Goal: Information Seeking & Learning: Learn about a topic

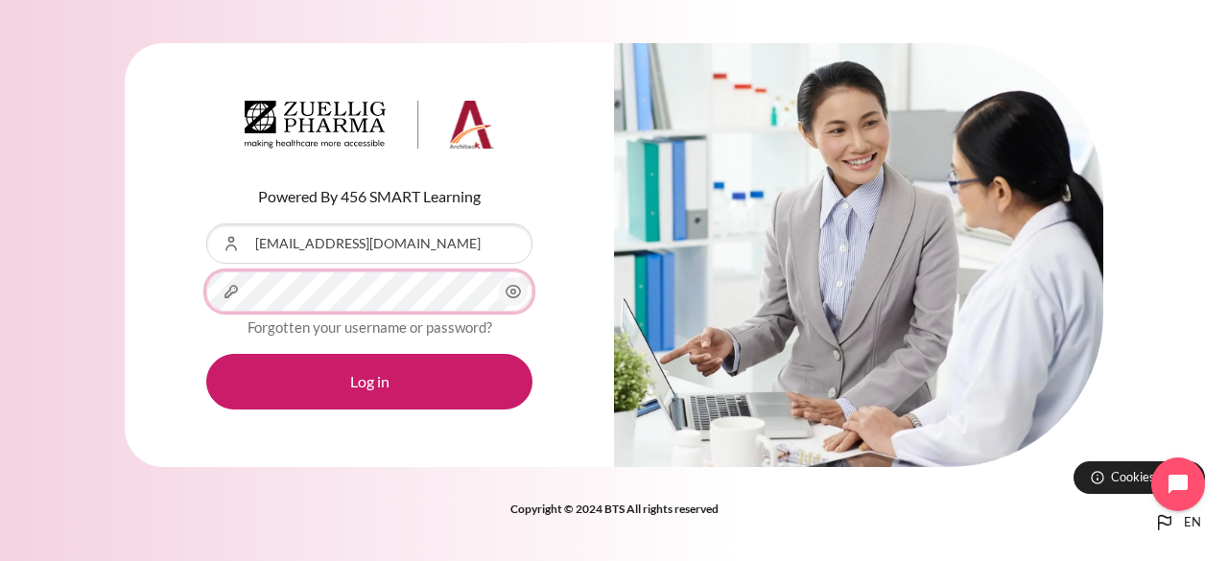
click at [206, 354] on button "Log in" at bounding box center [369, 382] width 326 height 56
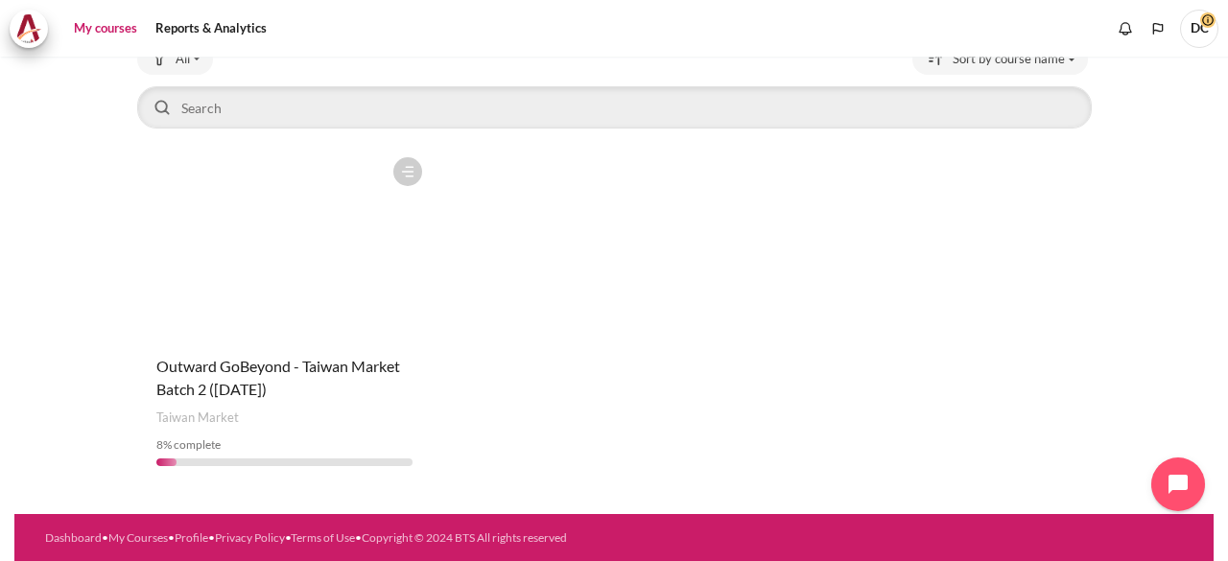
scroll to position [43, 0]
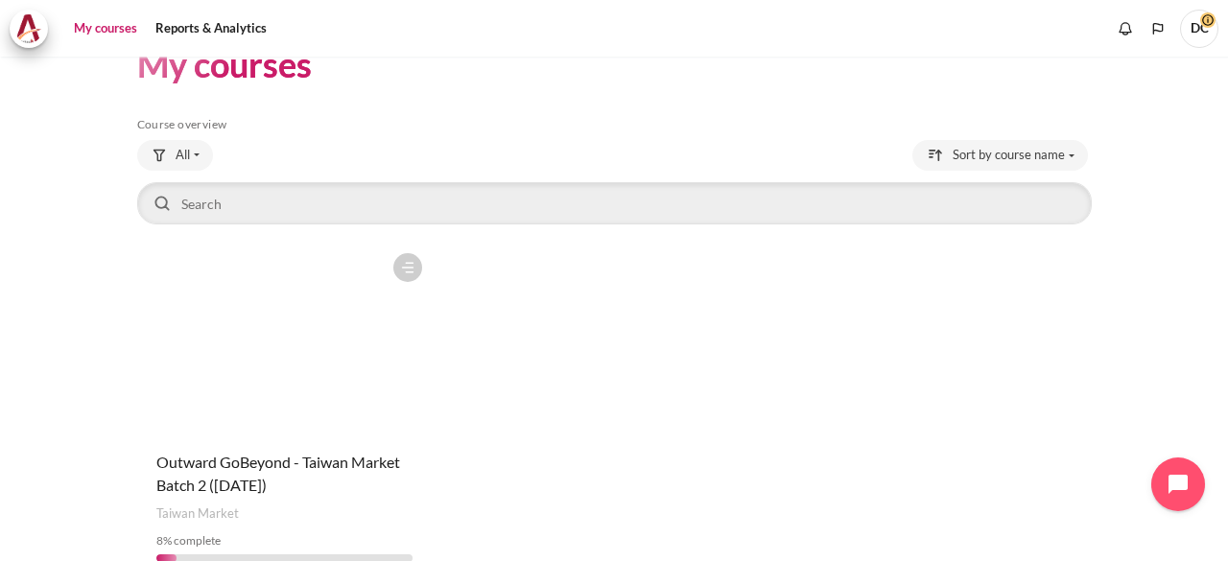
click at [267, 340] on figure "Content" at bounding box center [284, 340] width 295 height 192
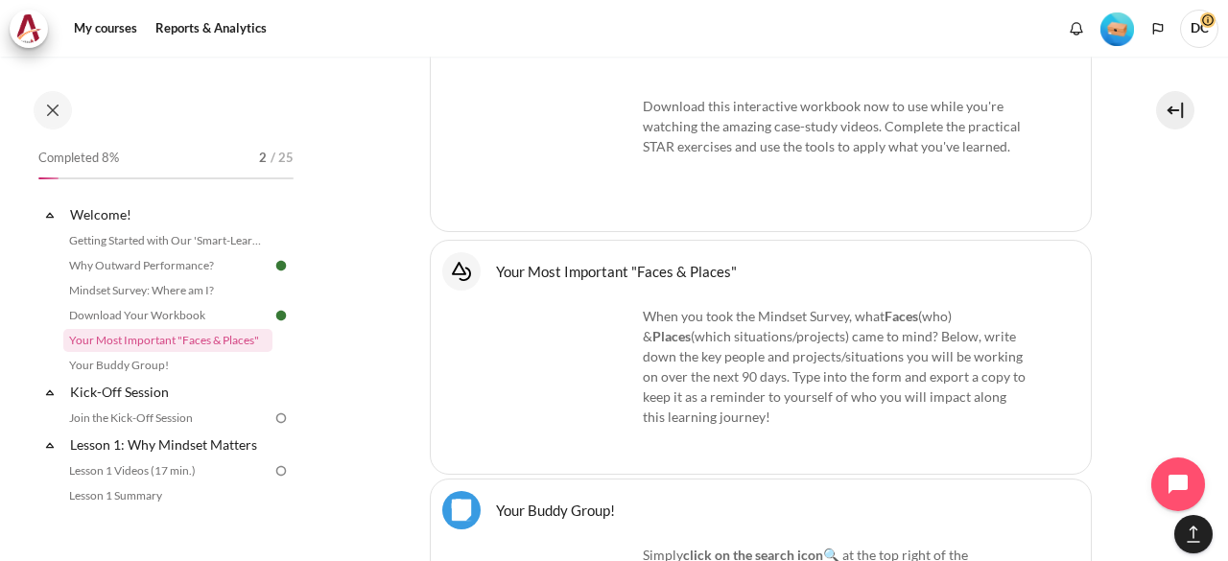
scroll to position [1492, 0]
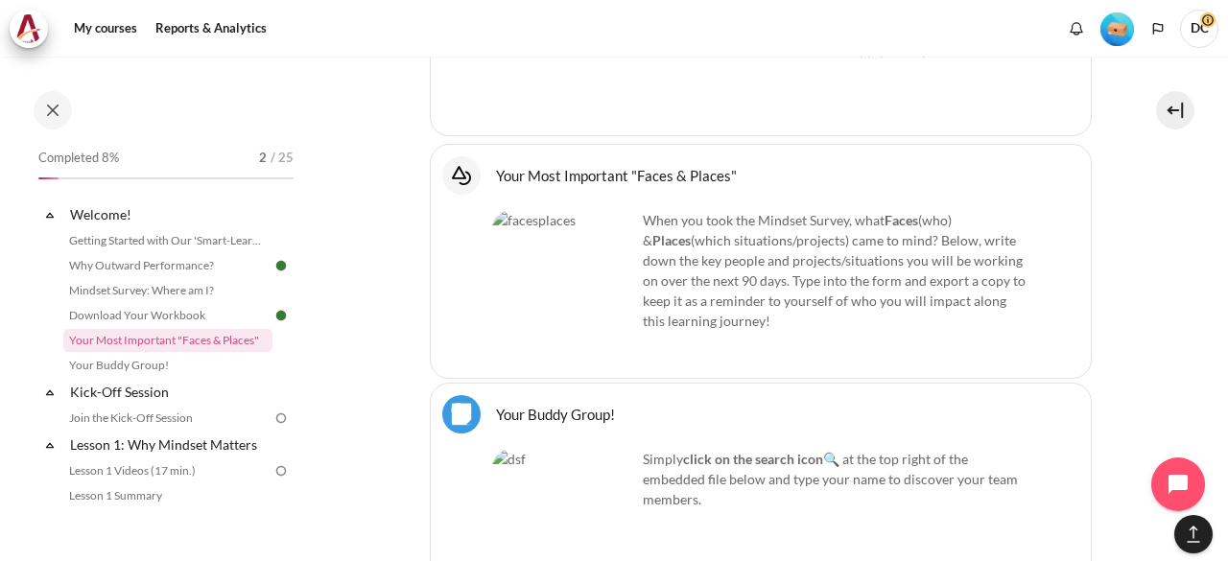
click at [790, 283] on p "When you took the Mindset Survey, what F aces (who) & Places (which situations/…" at bounding box center [760, 270] width 537 height 121
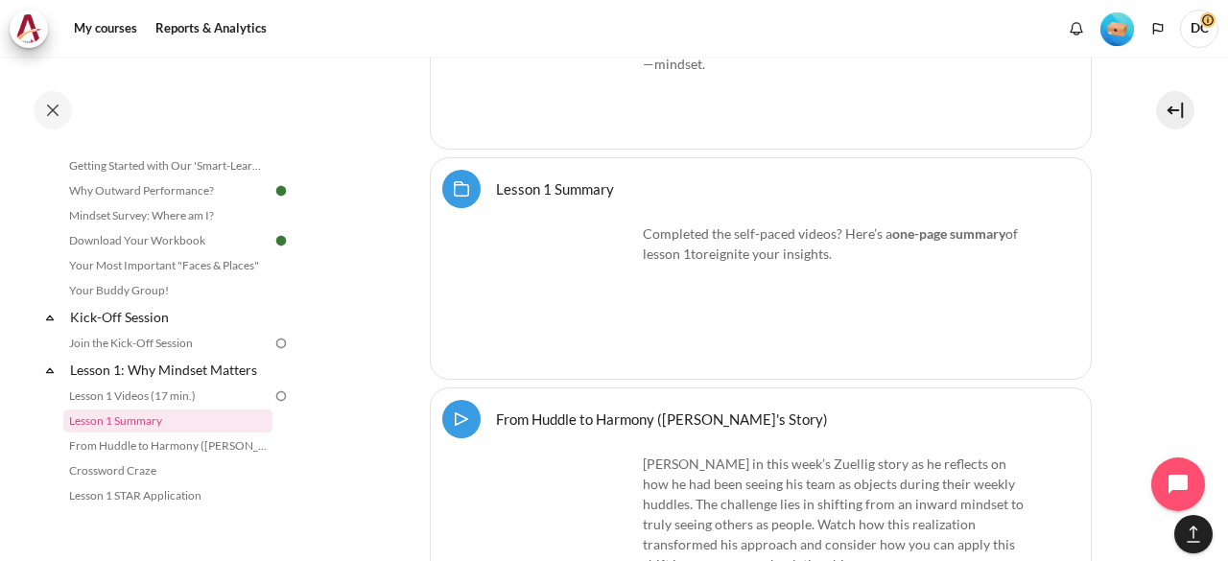
scroll to position [3411, 0]
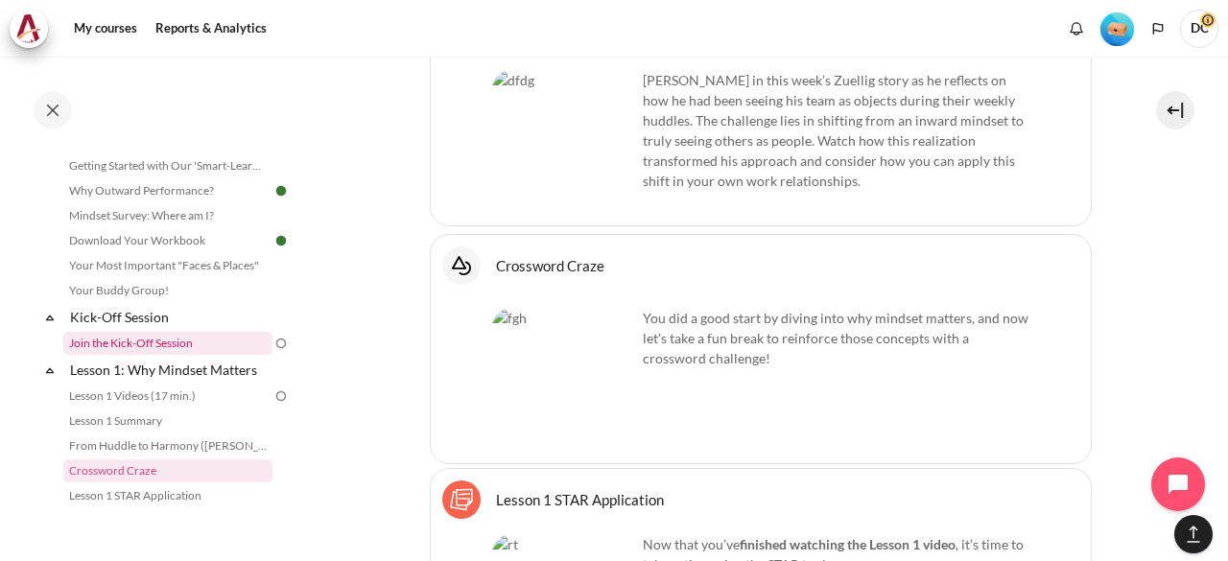
click at [175, 348] on link "Join the Kick-Off Session" at bounding box center [167, 343] width 209 height 23
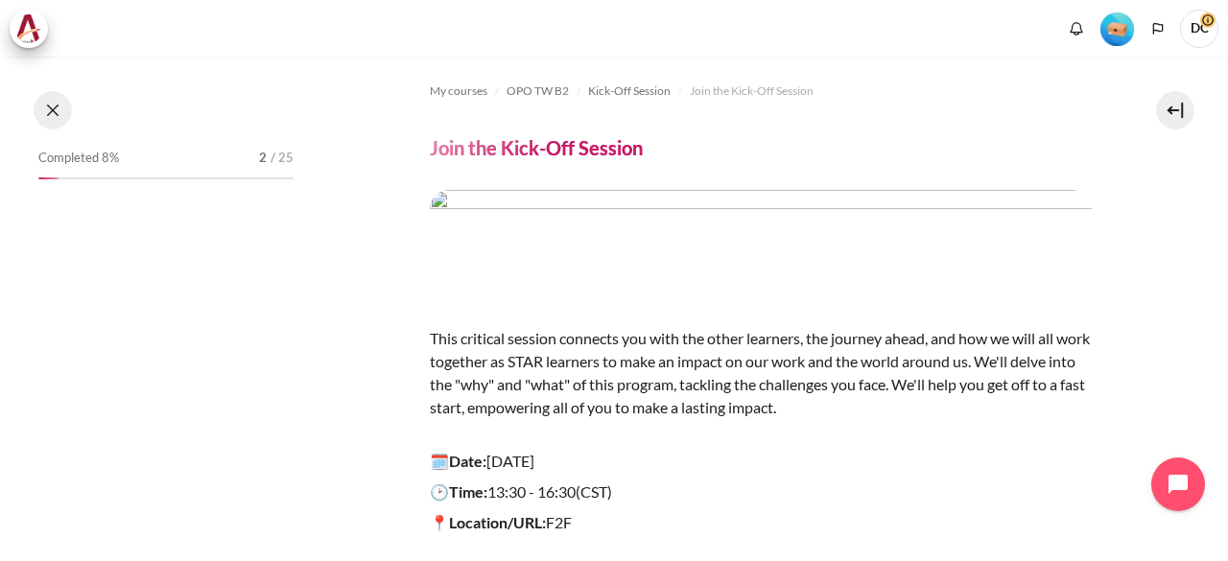
scroll to position [91, 0]
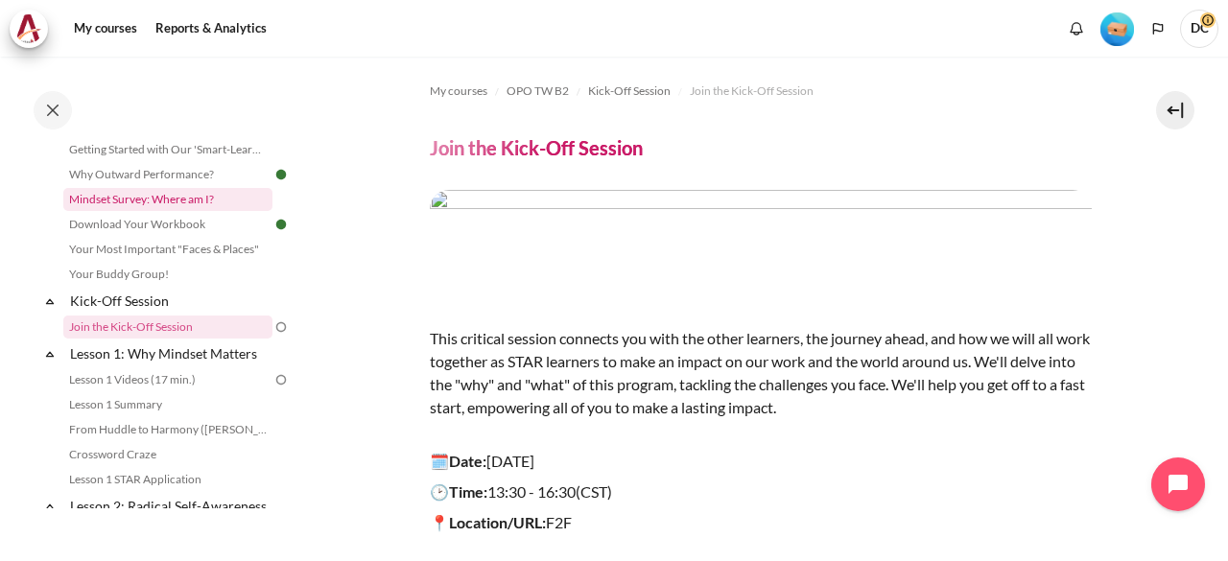
click at [192, 199] on link "Mindset Survey: Where am I?" at bounding box center [167, 199] width 209 height 23
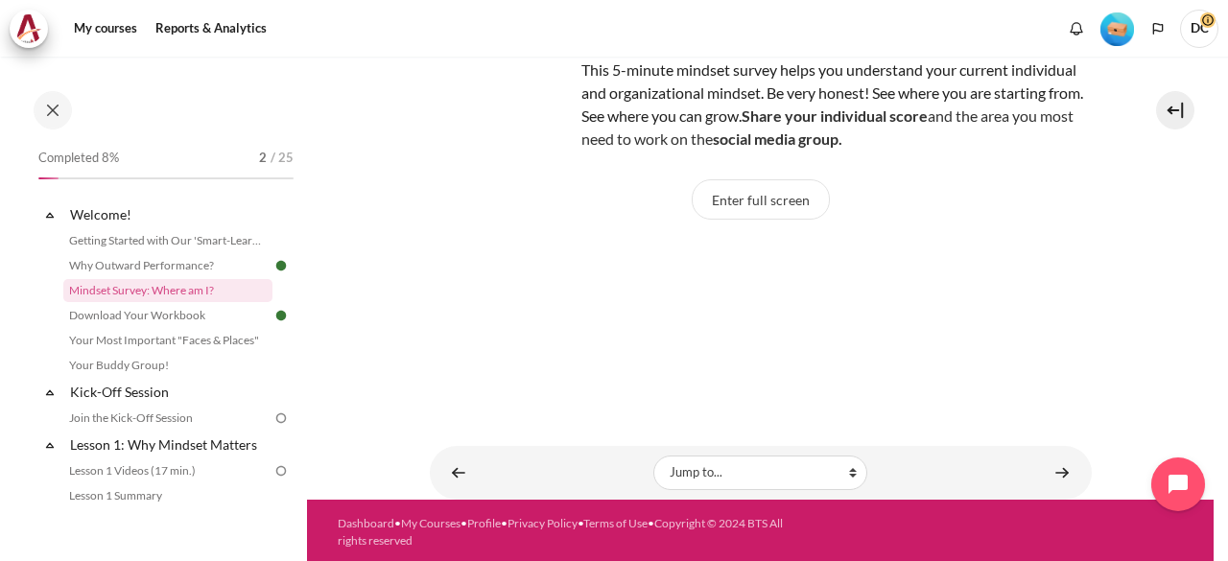
scroll to position [165, 0]
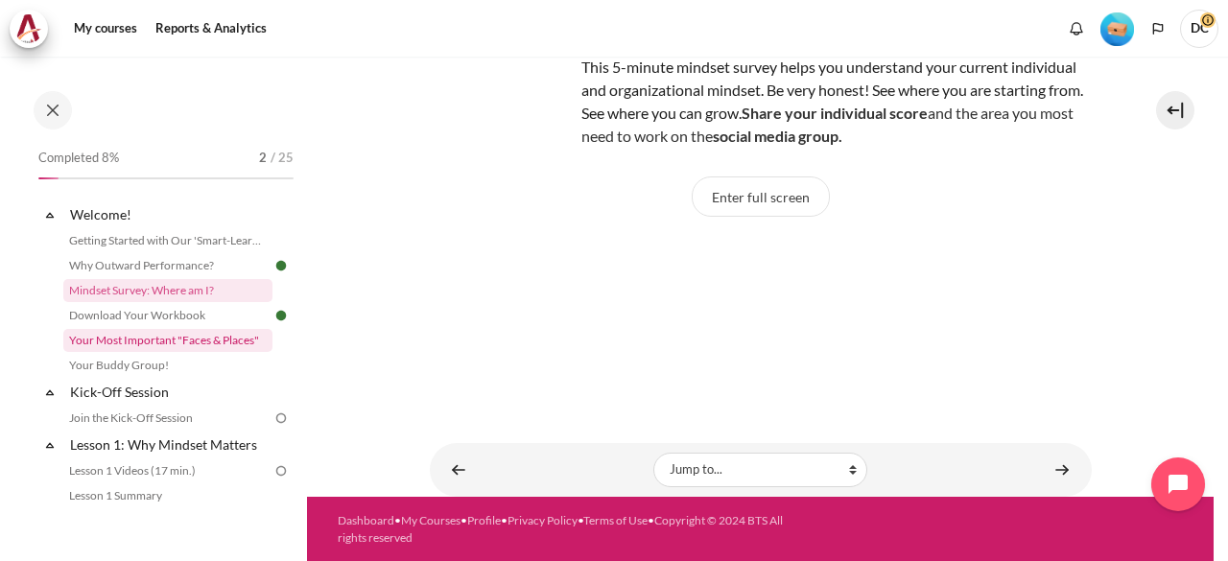
click at [155, 344] on link "Your Most Important "Faces & Places"" at bounding box center [167, 340] width 209 height 23
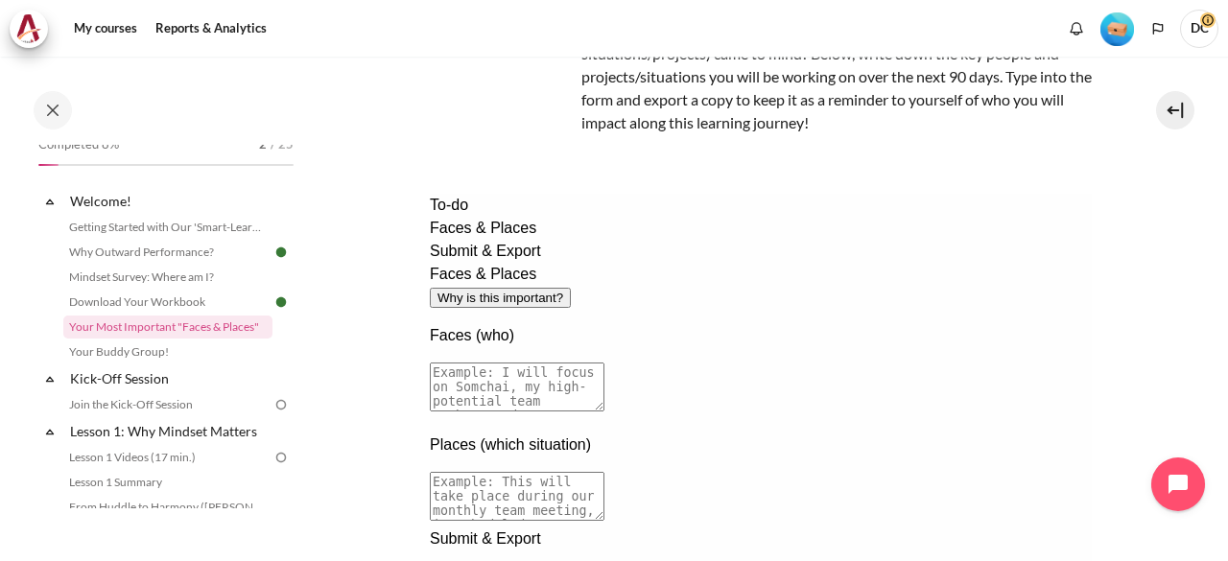
scroll to position [98, 0]
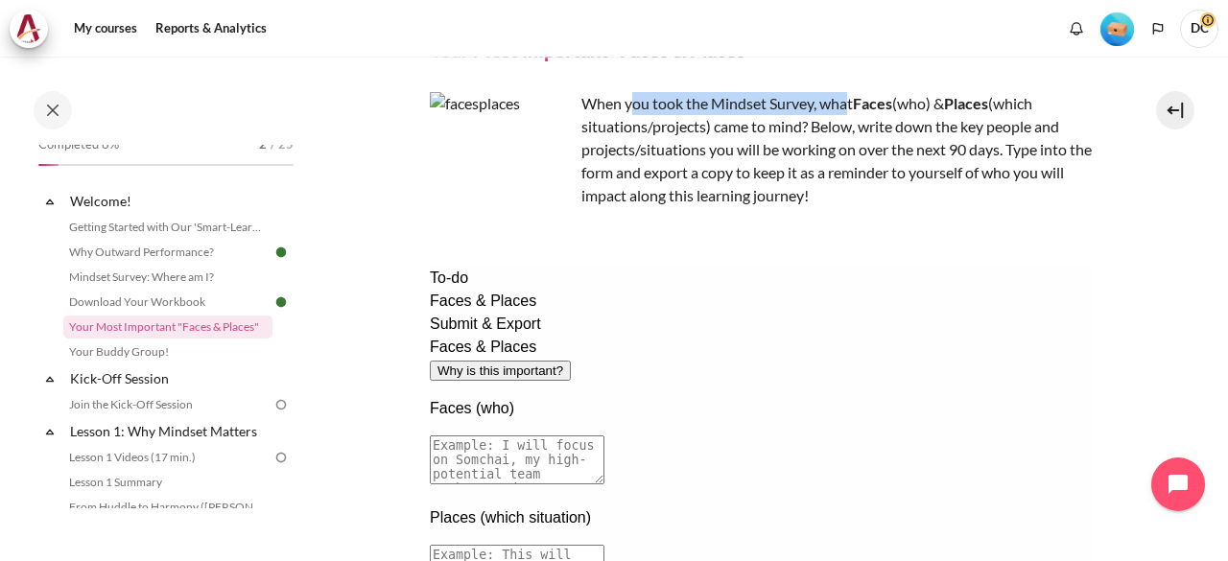
drag, startPoint x: 636, startPoint y: 97, endPoint x: 848, endPoint y: 99, distance: 212.0
click at [848, 99] on p "When you took the Mindset Survey, what F aces (who) & Places (which situations/…" at bounding box center [761, 149] width 662 height 115
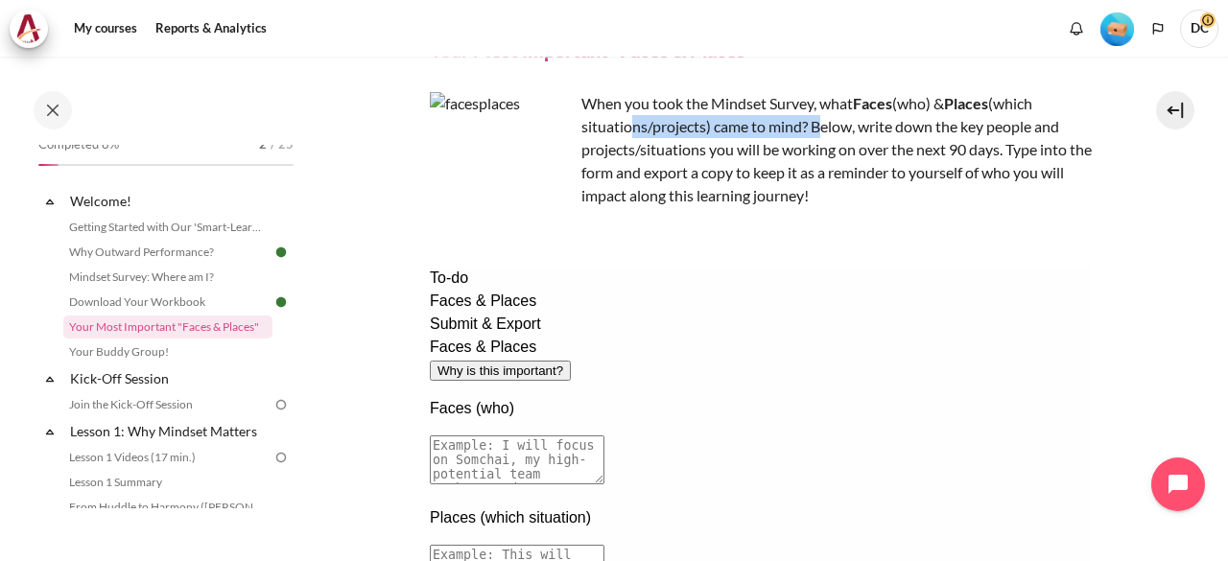
drag, startPoint x: 627, startPoint y: 124, endPoint x: 817, endPoint y: 130, distance: 190.0
click at [817, 130] on p "When you took the Mindset Survey, what F aces (who) & Places (which situations/…" at bounding box center [761, 149] width 662 height 115
